Goal: Task Accomplishment & Management: Manage account settings

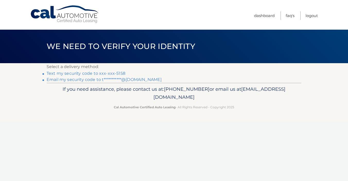
click at [113, 71] on link "Text my security code to xxx-xxx-5158" at bounding box center [86, 73] width 79 height 5
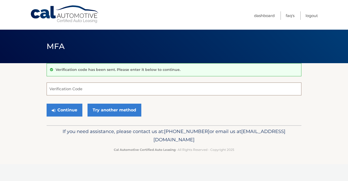
click at [125, 84] on input "Verification Code" at bounding box center [174, 88] width 255 height 13
click at [135, 91] on input "Verification Code" at bounding box center [174, 88] width 255 height 13
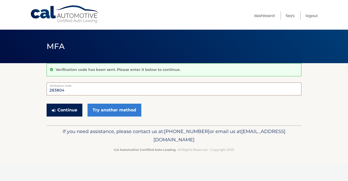
type input "283804"
click at [61, 110] on button "Continue" at bounding box center [65, 109] width 36 height 13
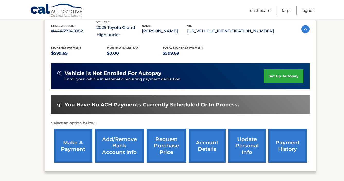
scroll to position [138, 0]
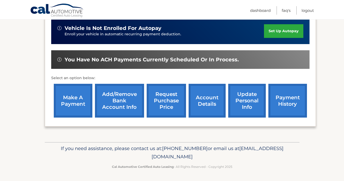
click at [65, 110] on link "make a payment" at bounding box center [73, 101] width 39 height 34
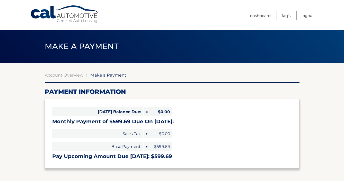
select select "ZjAwMWUyODEtZDMyOS00YjY3LThmZmUtY2E2NWM5Y2M4OTli"
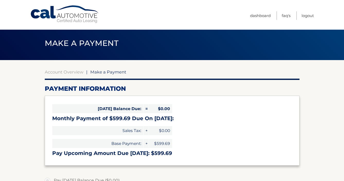
scroll to position [3, 0]
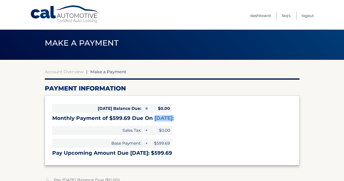
drag, startPoint x: 154, startPoint y: 118, endPoint x: 172, endPoint y: 118, distance: 17.5
click at [172, 118] on h3 "Monthly Payment of $599.69 Due On Oct 21:" at bounding box center [172, 118] width 240 height 6
click at [175, 119] on h3 "Monthly Payment of $599.69 Due On Oct 21:" at bounding box center [172, 118] width 240 height 6
click at [77, 73] on link "Account Overview" at bounding box center [64, 71] width 39 height 5
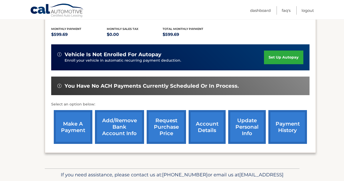
scroll to position [138, 0]
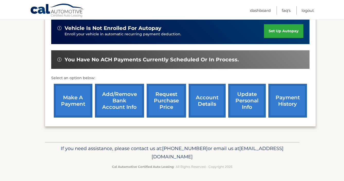
click at [288, 107] on link "payment history" at bounding box center [287, 101] width 39 height 34
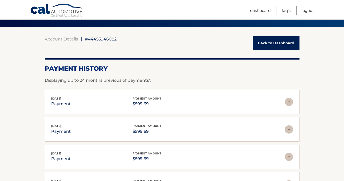
scroll to position [36, 0]
click at [289, 102] on img at bounding box center [289, 102] width 8 height 8
